Goal: Information Seeking & Learning: Understand process/instructions

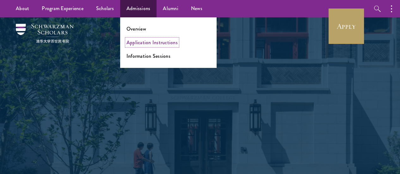
click at [131, 45] on link "Application Instructions" at bounding box center [152, 42] width 51 height 7
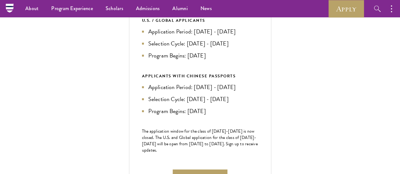
scroll to position [221, 0]
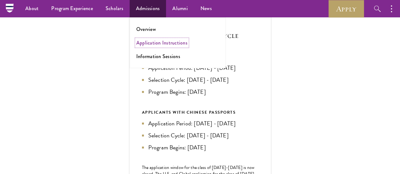
click at [146, 42] on link "Application Instructions" at bounding box center [161, 42] width 51 height 7
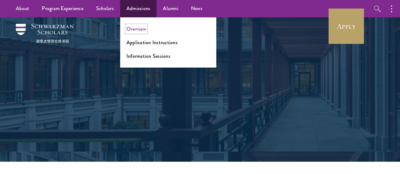
click at [133, 29] on link "Overview" at bounding box center [137, 28] width 20 height 7
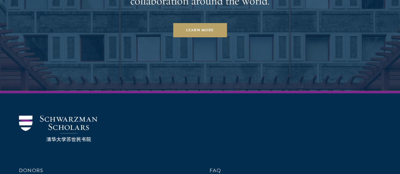
scroll to position [3068, 0]
